Goal: Task Accomplishment & Management: Manage account settings

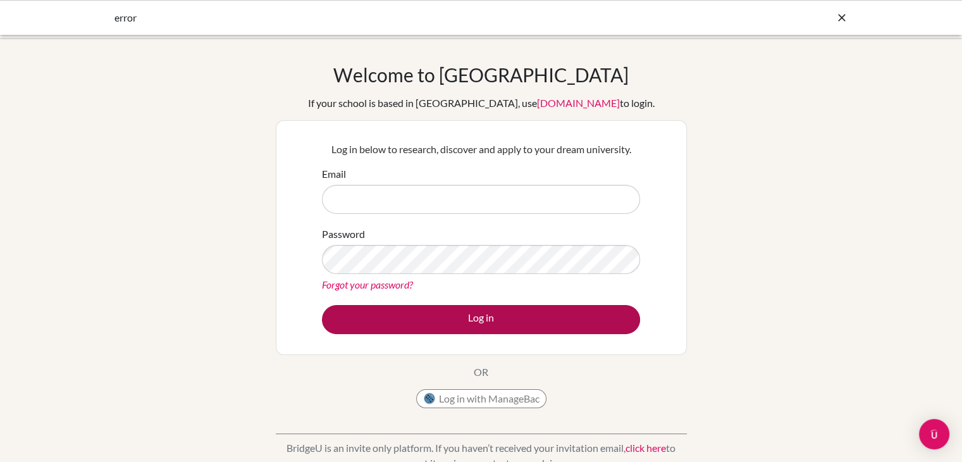
type input "[PERSON_NAME][EMAIL_ADDRESS][DOMAIN_NAME]"
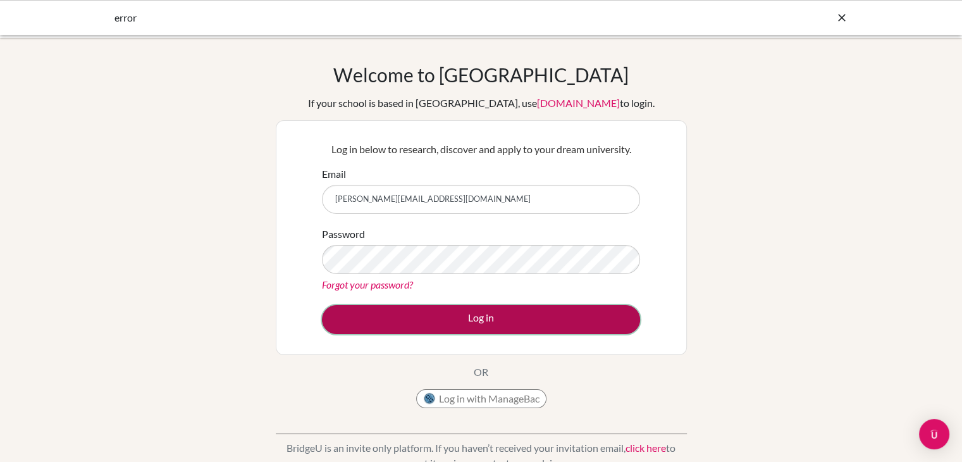
click at [382, 317] on button "Log in" at bounding box center [481, 319] width 318 height 29
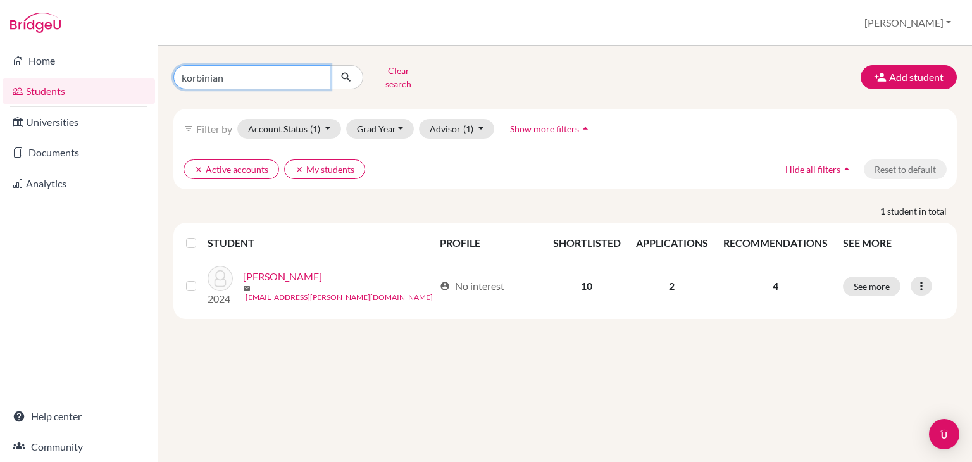
click at [211, 71] on input "korbinian" at bounding box center [251, 77] width 157 height 24
type input "moritz"
click at [343, 72] on icon "submit" at bounding box center [346, 77] width 13 height 13
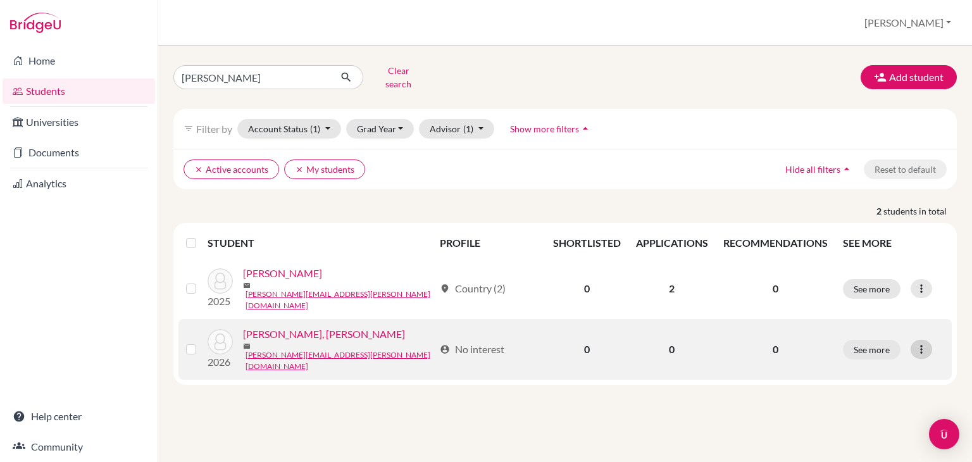
click at [922, 343] on icon at bounding box center [921, 349] width 13 height 13
click at [849, 357] on button "Edit student" at bounding box center [866, 367] width 100 height 20
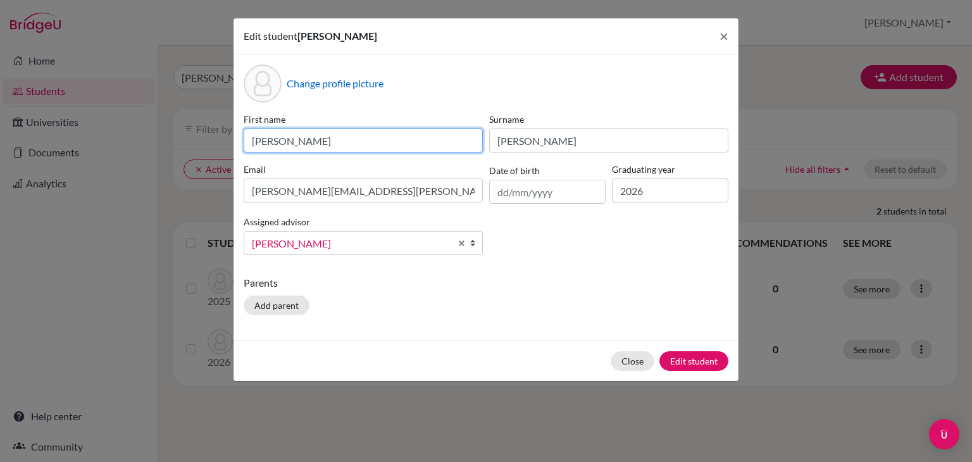
click at [252, 140] on input "moritz" at bounding box center [363, 140] width 239 height 24
type input "Moritz"
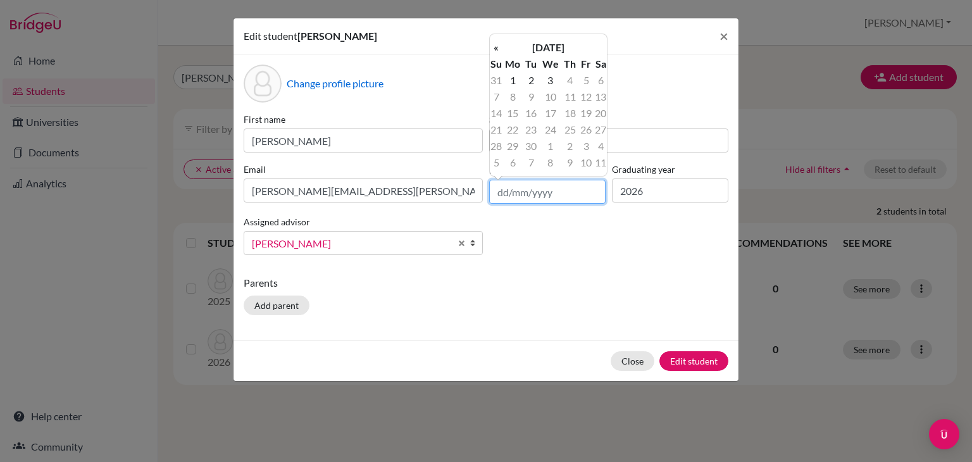
click at [522, 188] on input "text" at bounding box center [547, 192] width 116 height 24
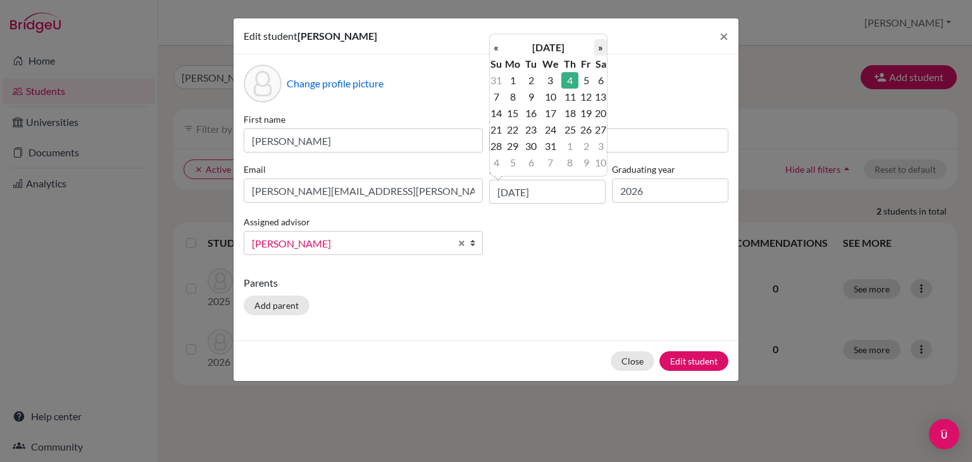
click at [601, 51] on th "»" at bounding box center [600, 47] width 13 height 16
click at [600, 51] on th "»" at bounding box center [600, 47] width 13 height 16
click at [493, 49] on th "«" at bounding box center [496, 47] width 13 height 16
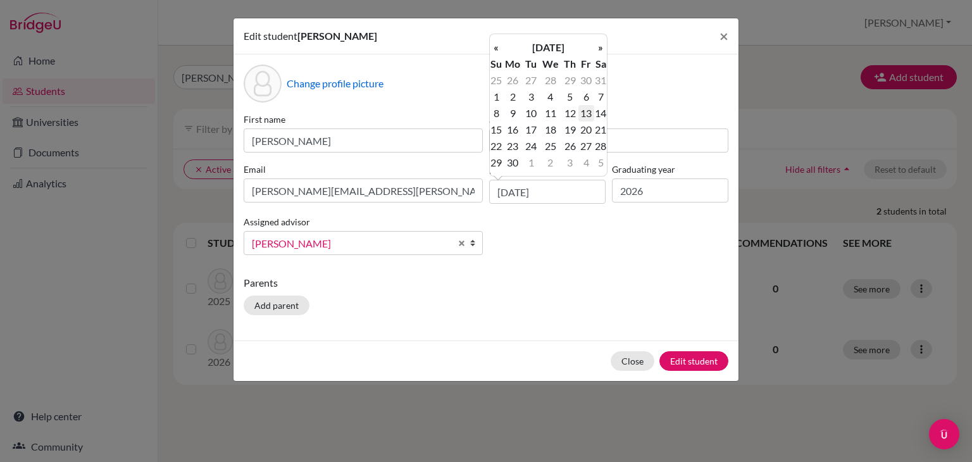
click at [583, 116] on td "13" at bounding box center [586, 113] width 16 height 16
type input "13/04/2007"
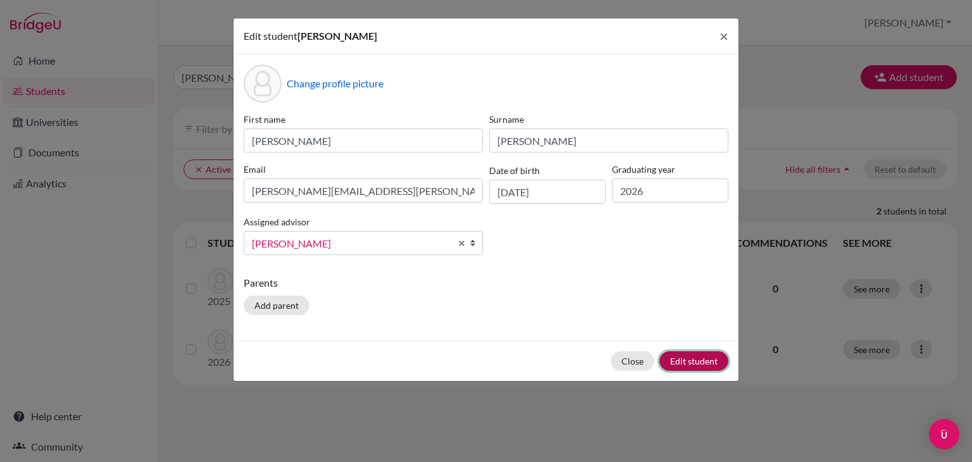
click at [677, 362] on button "Edit student" at bounding box center [693, 361] width 69 height 20
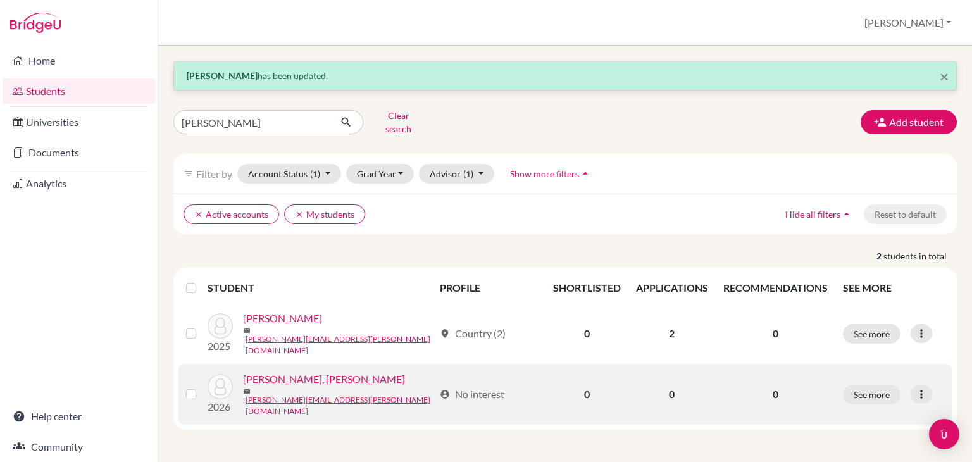
click at [344, 374] on link "[PERSON_NAME], [PERSON_NAME]" at bounding box center [324, 378] width 162 height 15
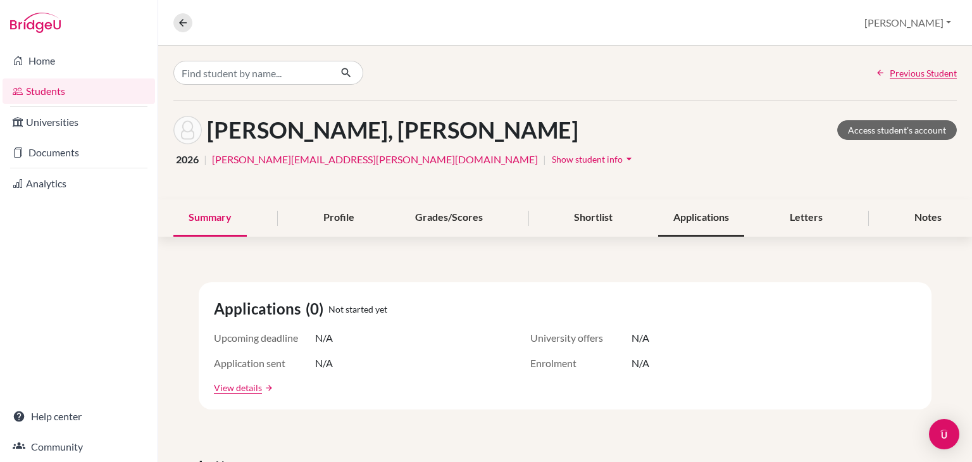
click at [710, 221] on div "Applications" at bounding box center [701, 217] width 86 height 37
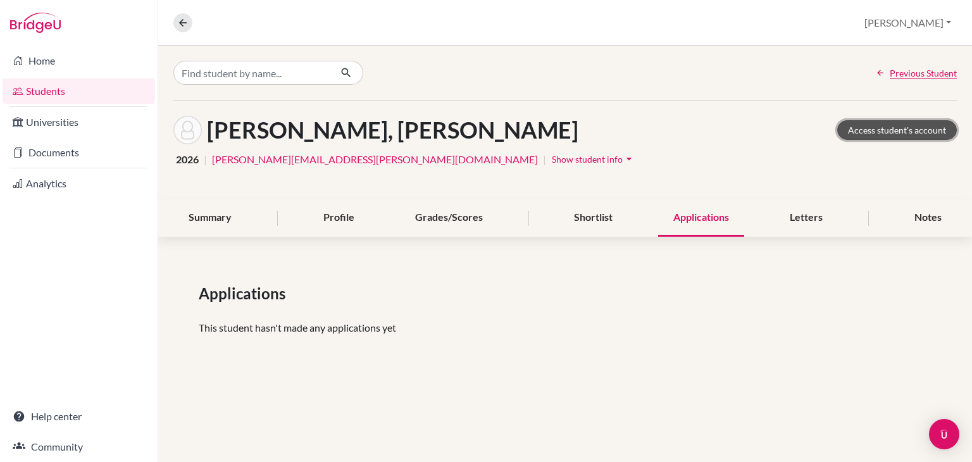
click at [892, 132] on link "Access student's account" at bounding box center [897, 130] width 120 height 20
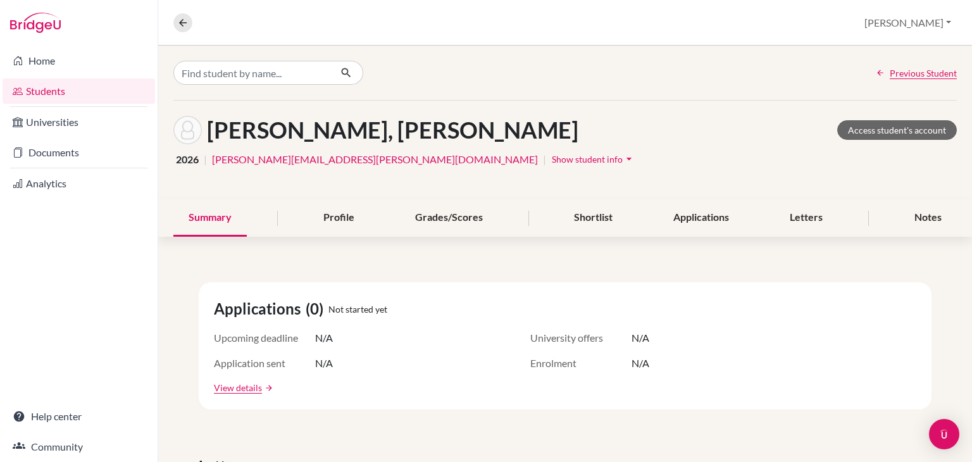
click at [622, 159] on icon "arrow_drop_down" at bounding box center [628, 158] width 13 height 13
